Goal: Information Seeking & Learning: Learn about a topic

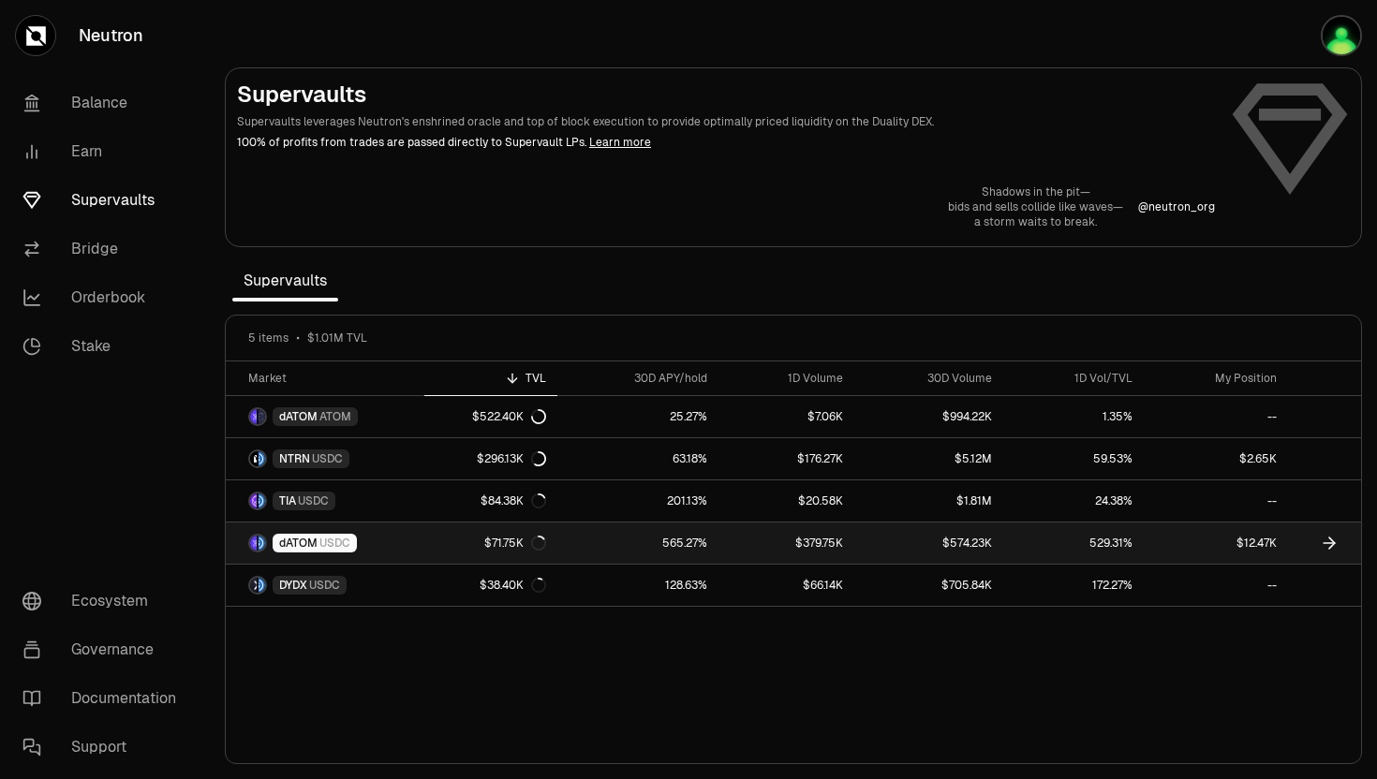
click at [292, 541] on span "dATOM" at bounding box center [298, 543] width 38 height 15
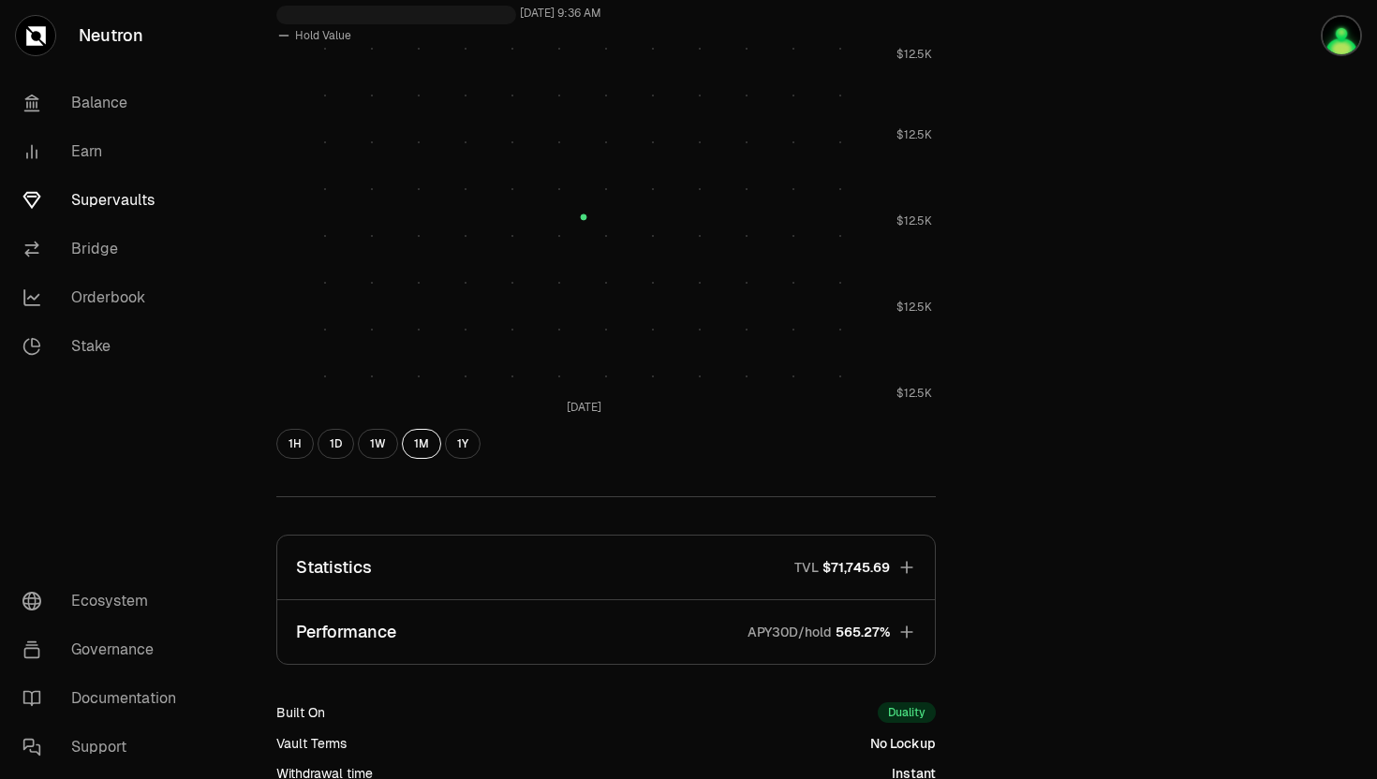
scroll to position [876, 0]
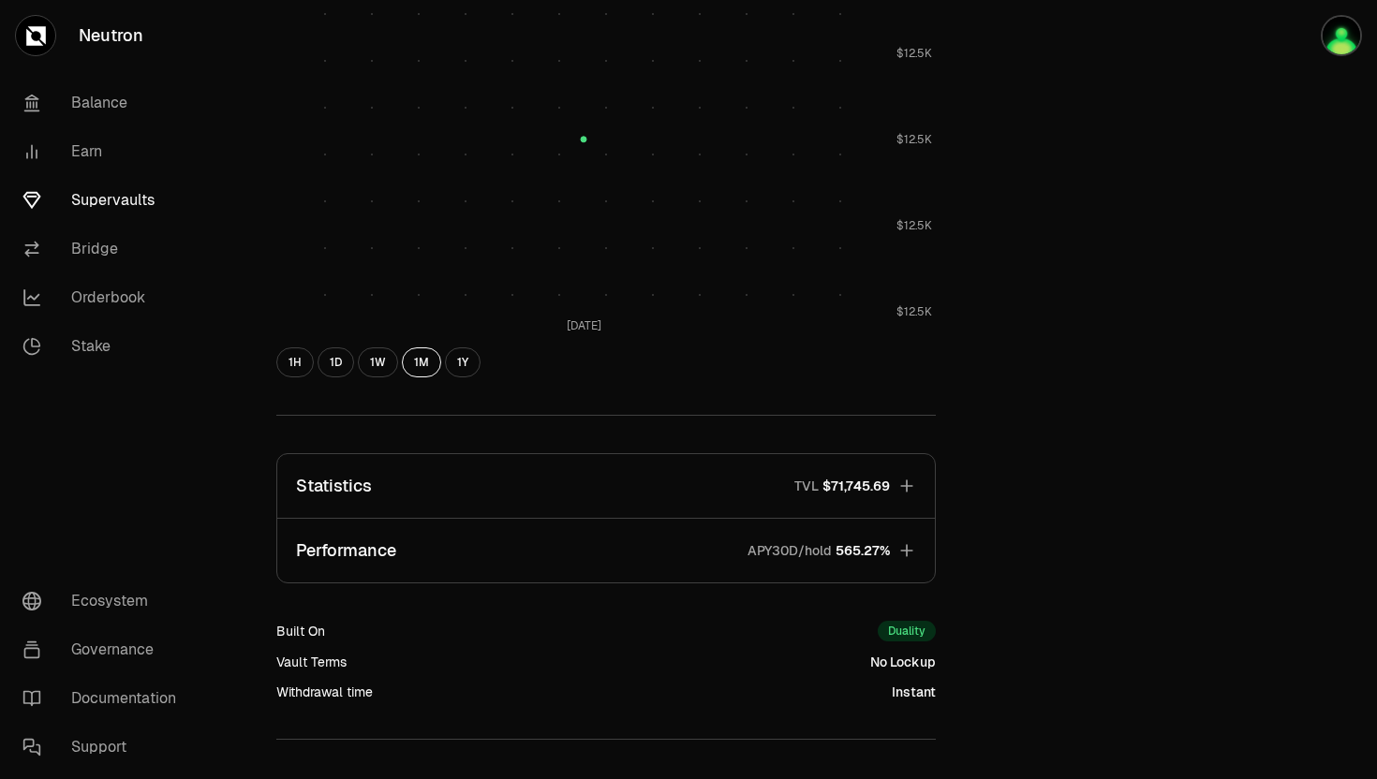
click at [761, 538] on button "Performance APY30D/hold 565.27%" at bounding box center [606, 551] width 658 height 64
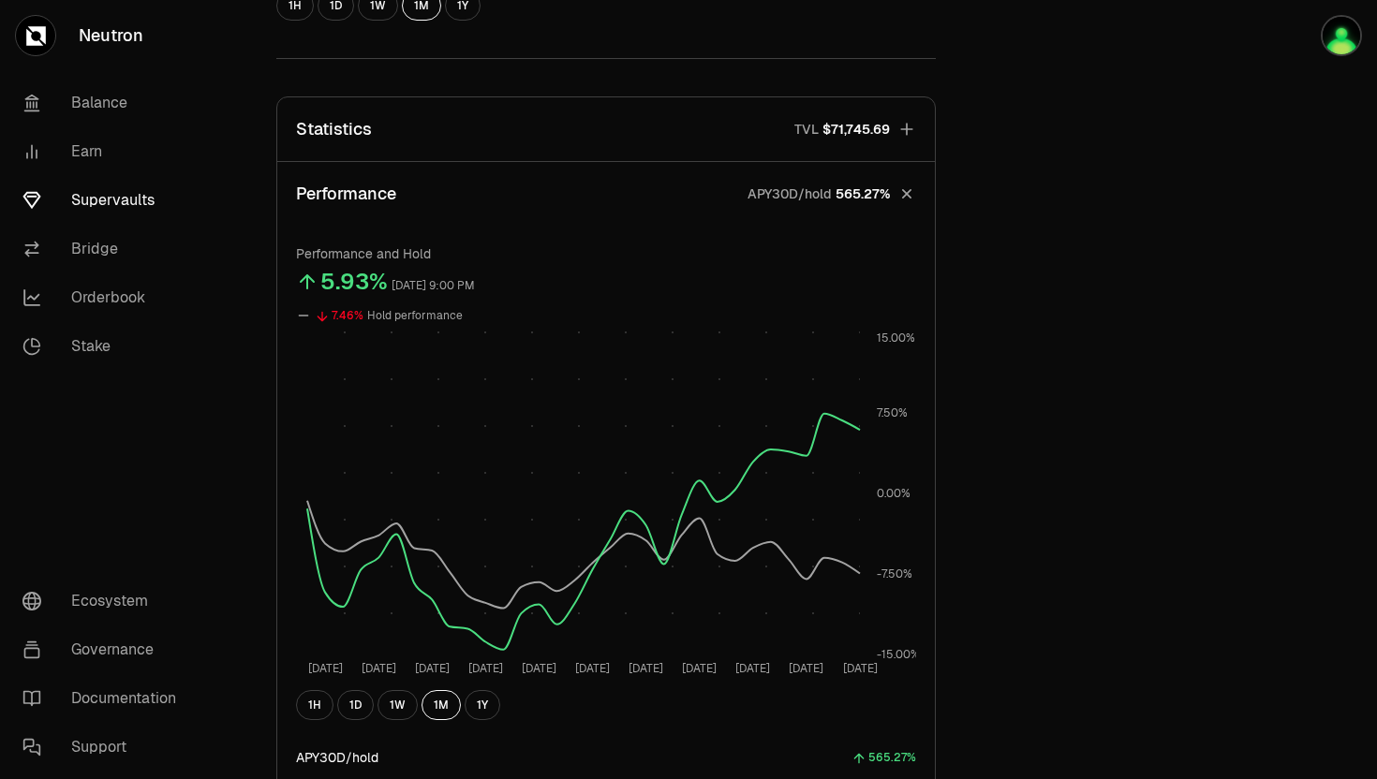
scroll to position [1240, 0]
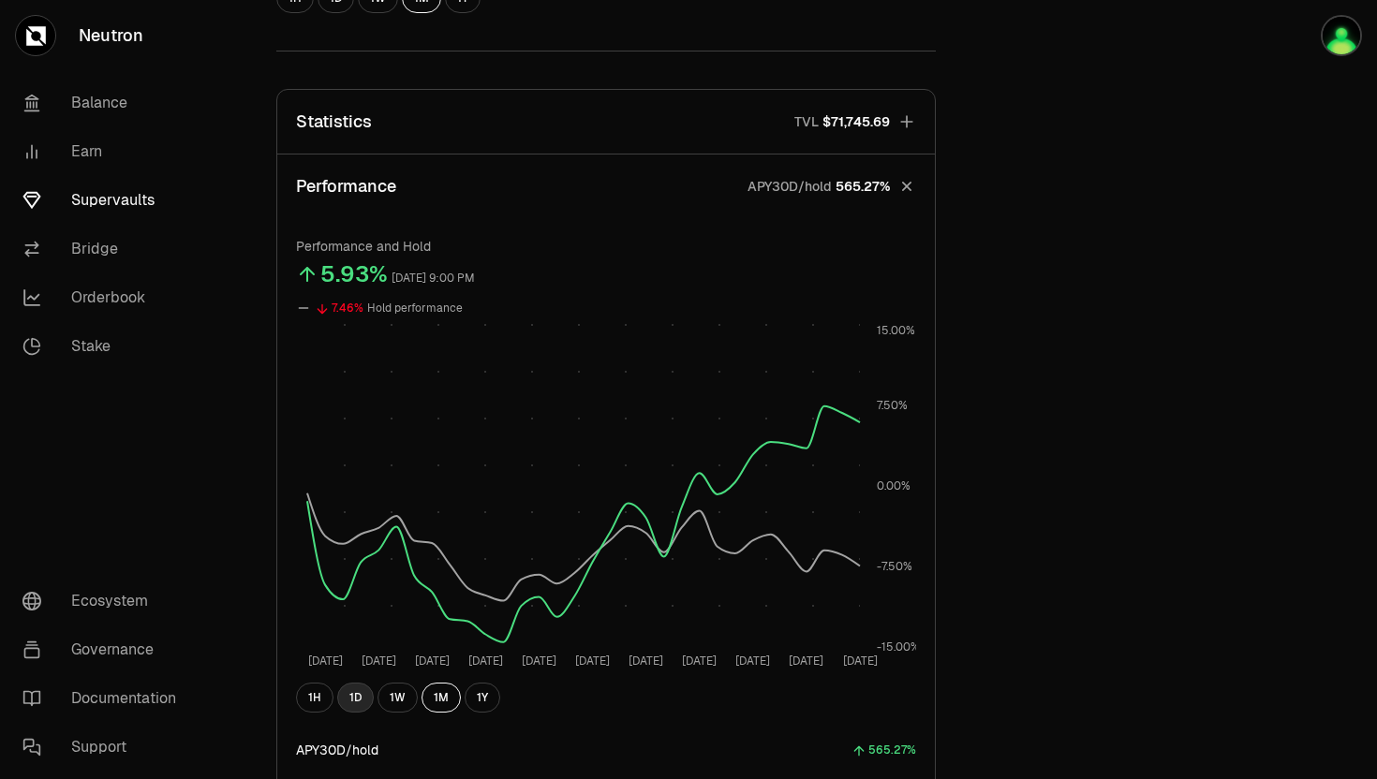
click at [363, 701] on button "1D" at bounding box center [355, 698] width 37 height 30
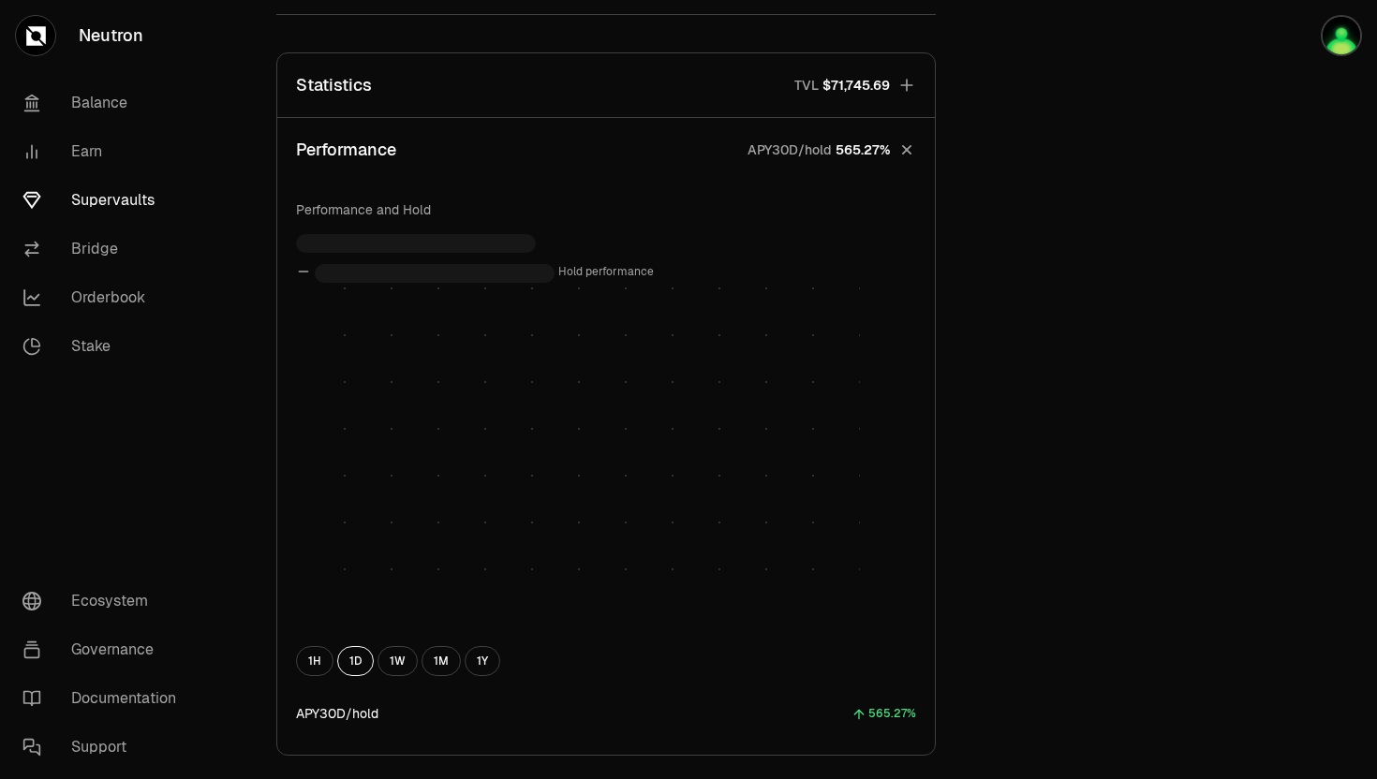
scroll to position [1278, 0]
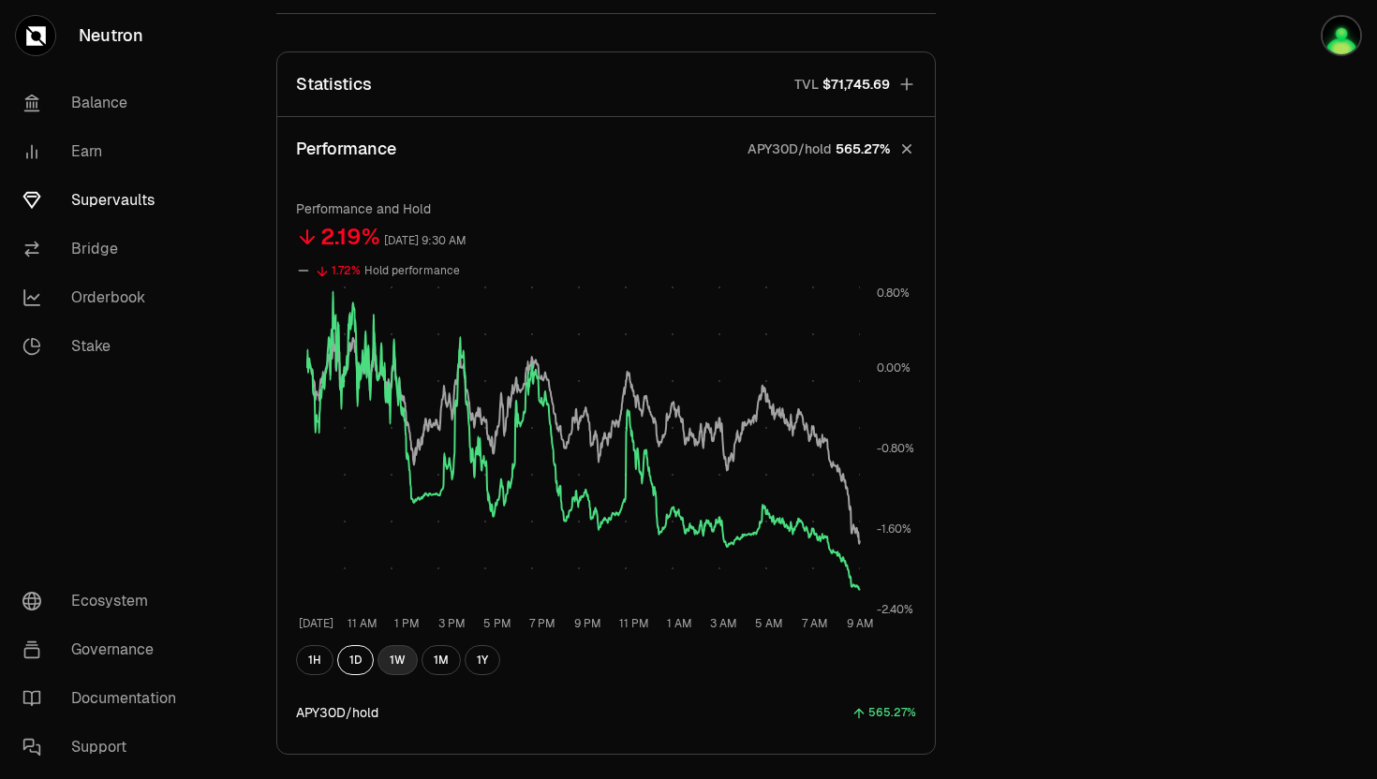
click at [404, 666] on button "1W" at bounding box center [398, 660] width 40 height 30
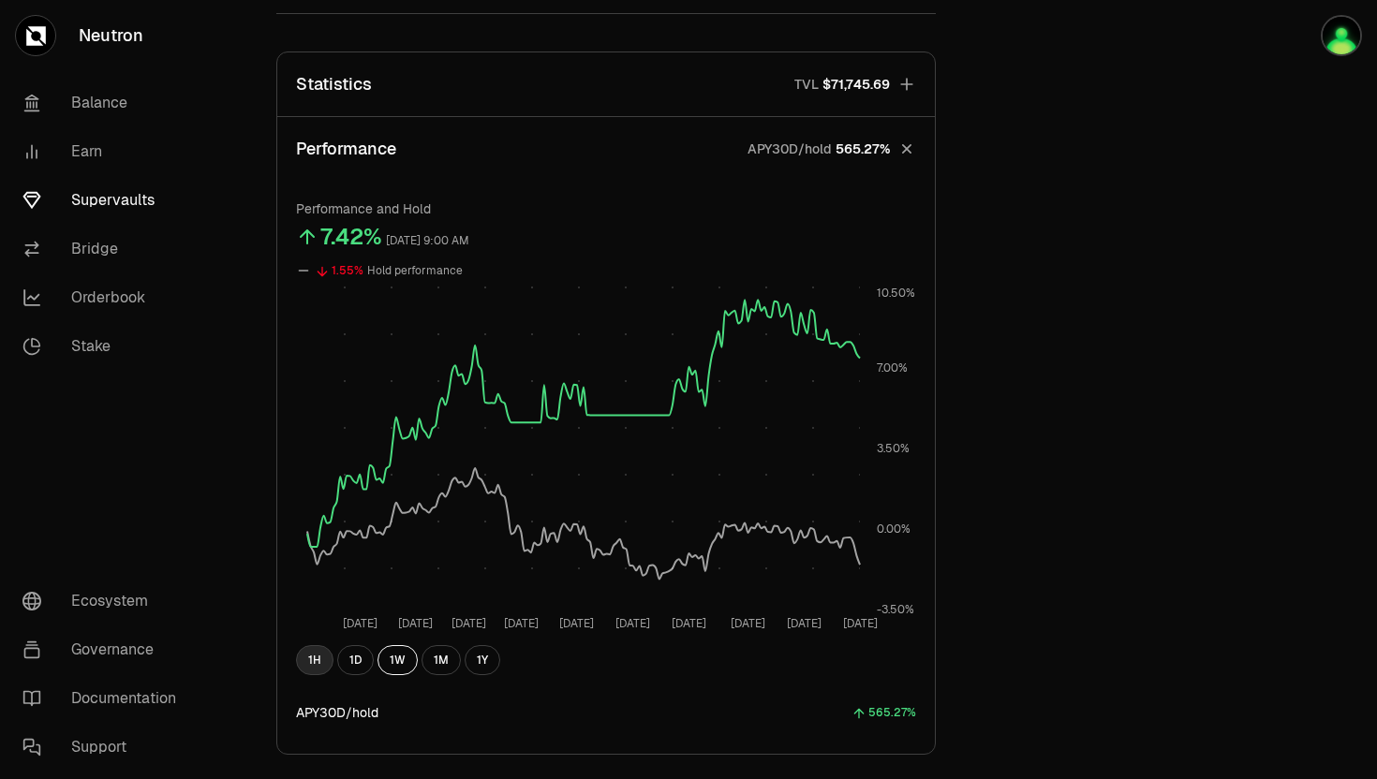
click at [324, 650] on button "1H" at bounding box center [314, 660] width 37 height 30
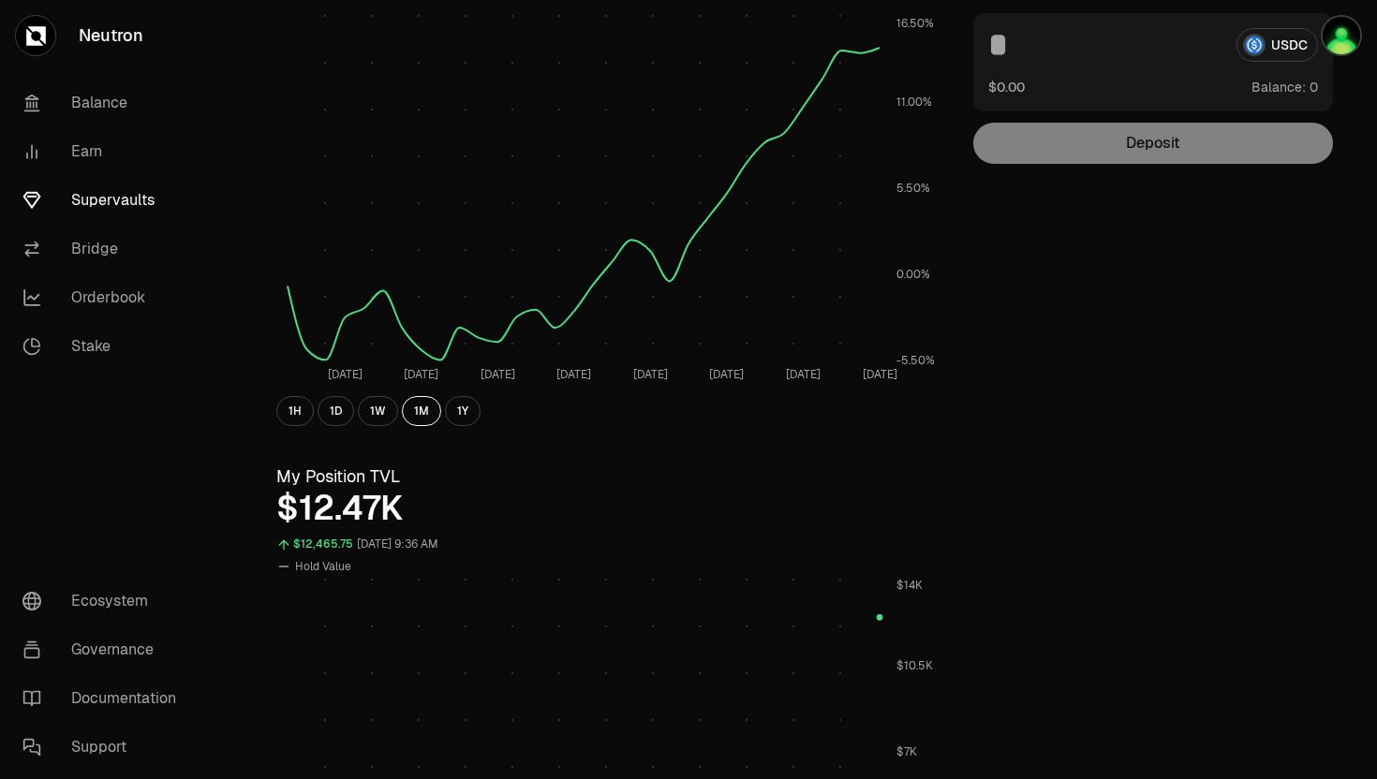
scroll to position [0, 0]
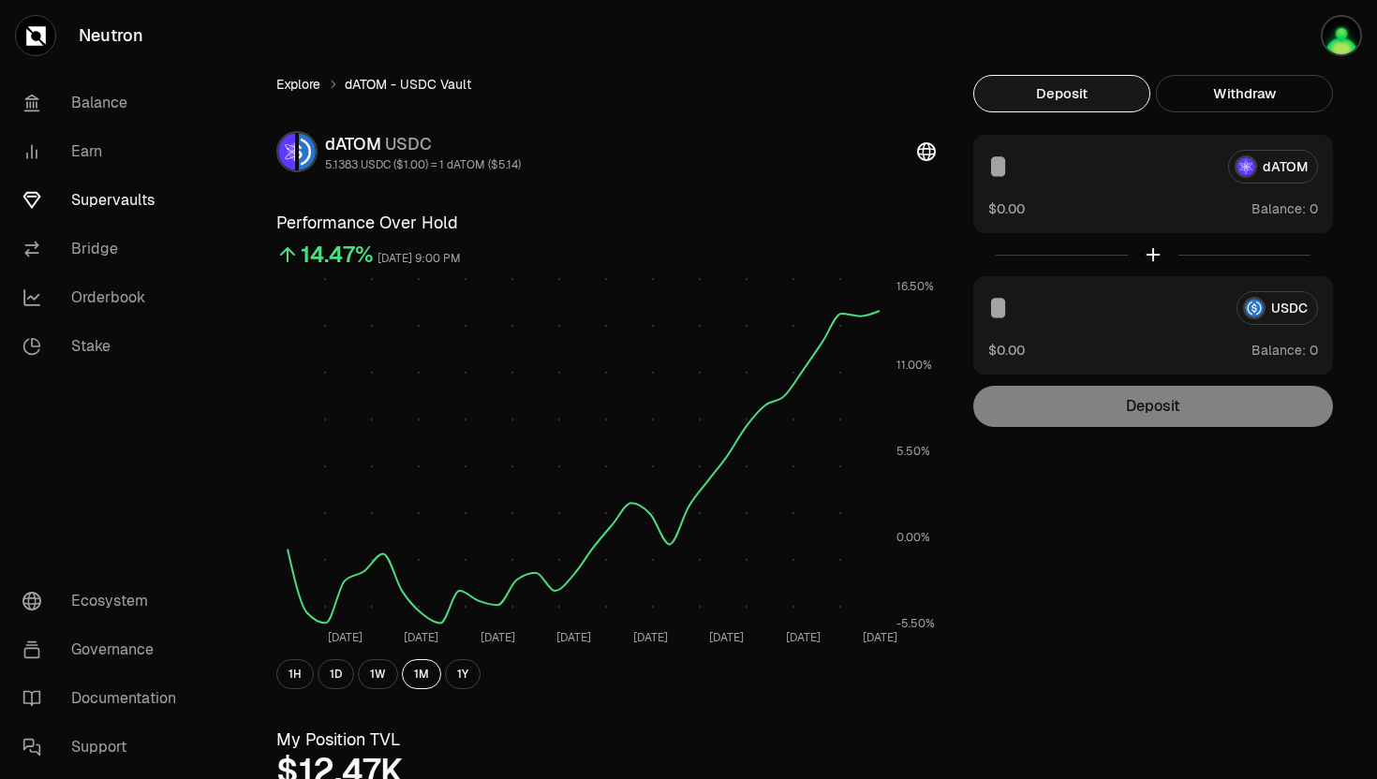
click at [314, 80] on link "Explore" at bounding box center [298, 84] width 44 height 19
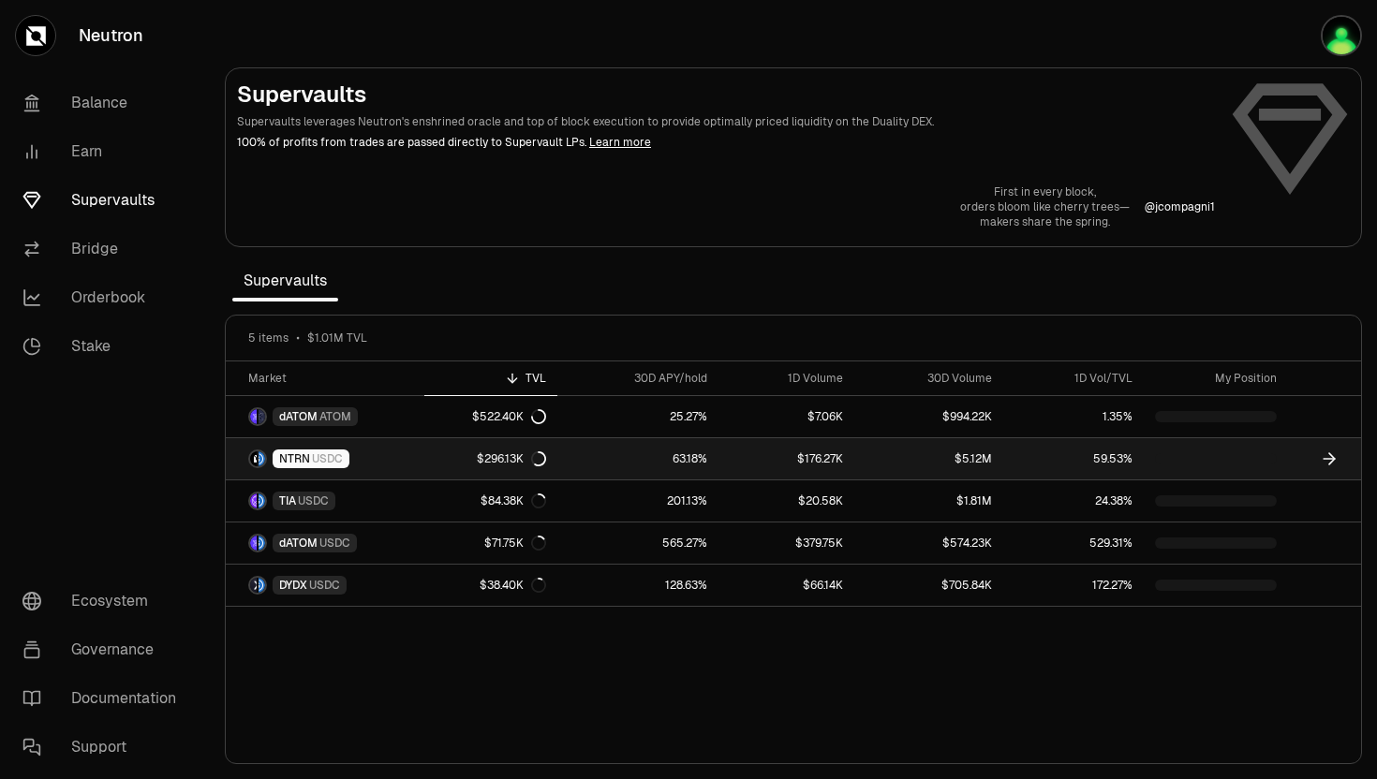
click at [302, 465] on span "NTRN" at bounding box center [294, 459] width 31 height 15
click at [292, 465] on span "NTRN" at bounding box center [294, 459] width 31 height 15
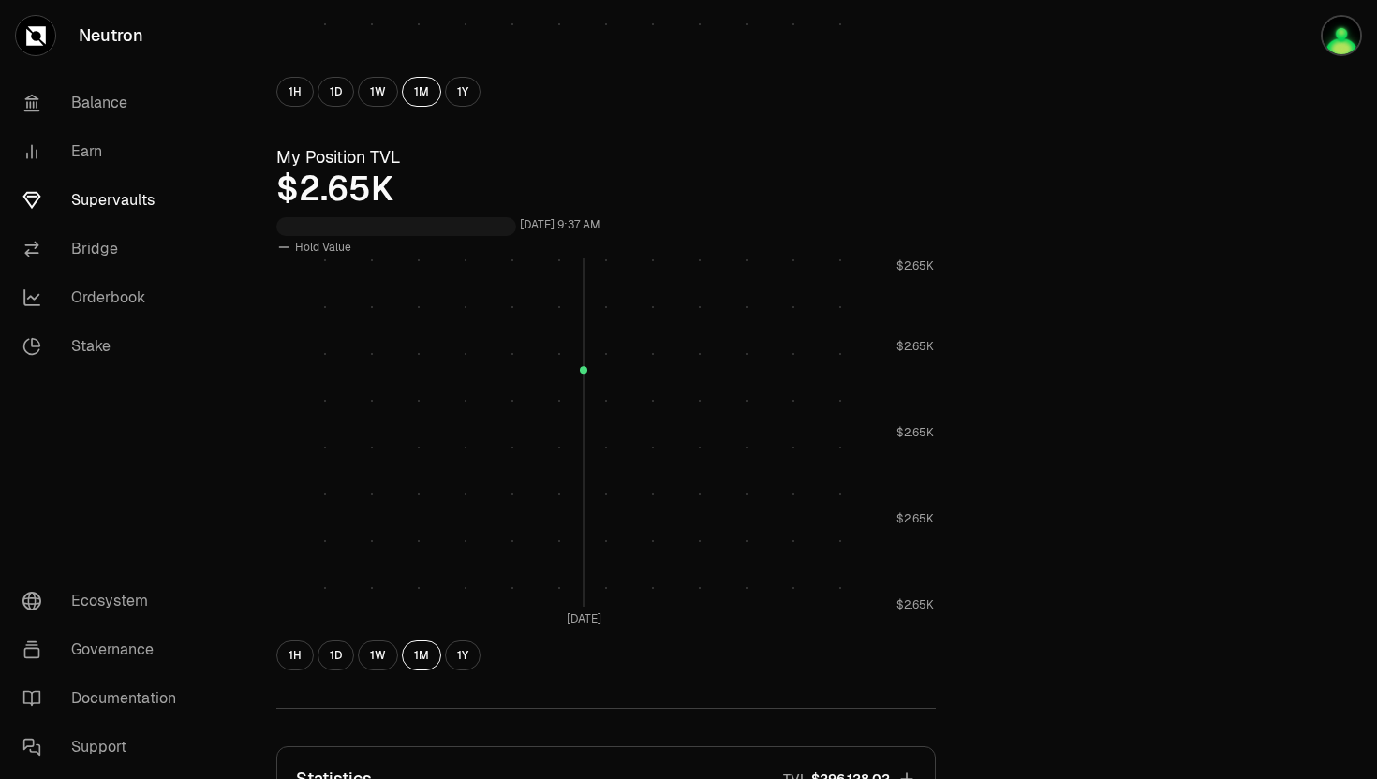
scroll to position [579, 0]
click at [308, 663] on button "1H" at bounding box center [294, 660] width 37 height 30
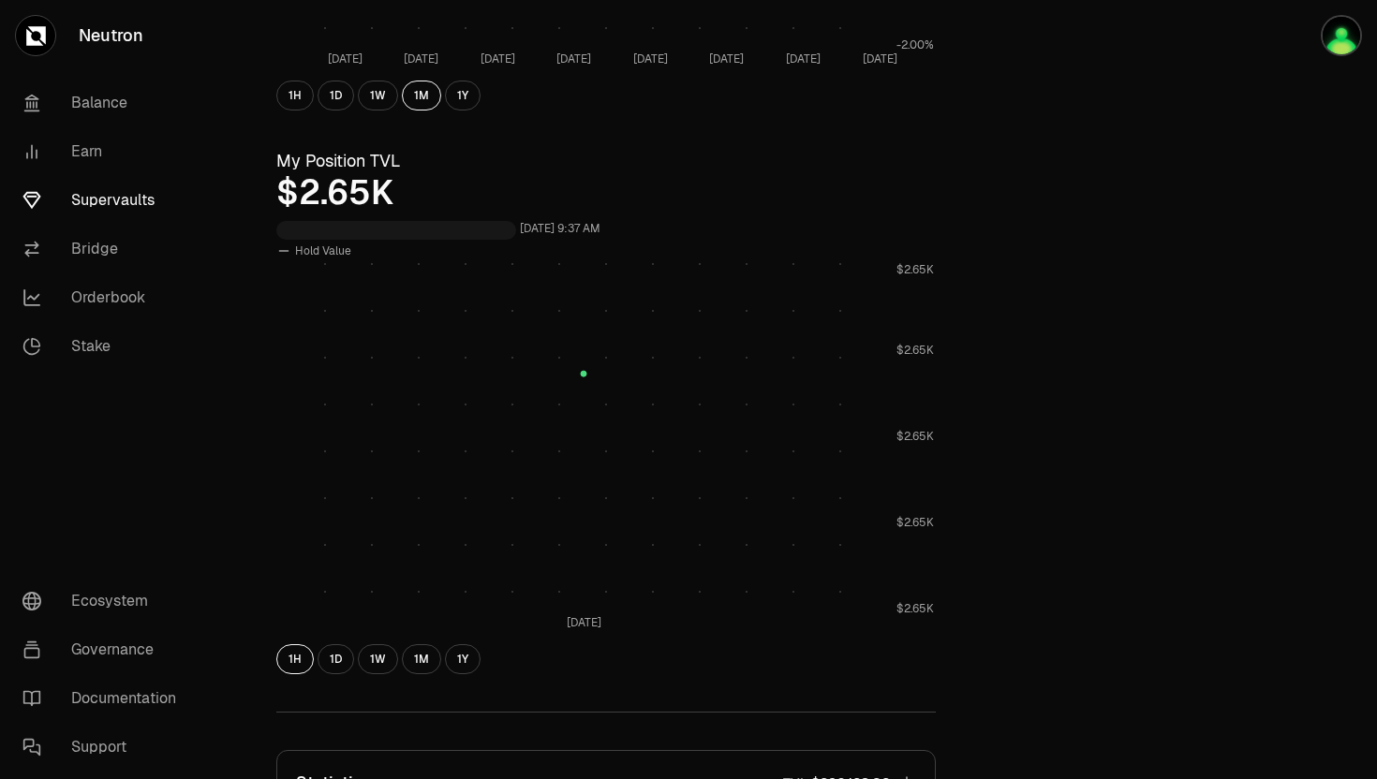
click at [355, 659] on div "1H 1D 1W 1M 1Y" at bounding box center [605, 660] width 659 height 30
click at [276, 671] on div "1H 1D 1W 1M 1Y" at bounding box center [605, 660] width 659 height 30
click at [294, 657] on button "1H" at bounding box center [294, 660] width 37 height 30
